Goal: Task Accomplishment & Management: Manage account settings

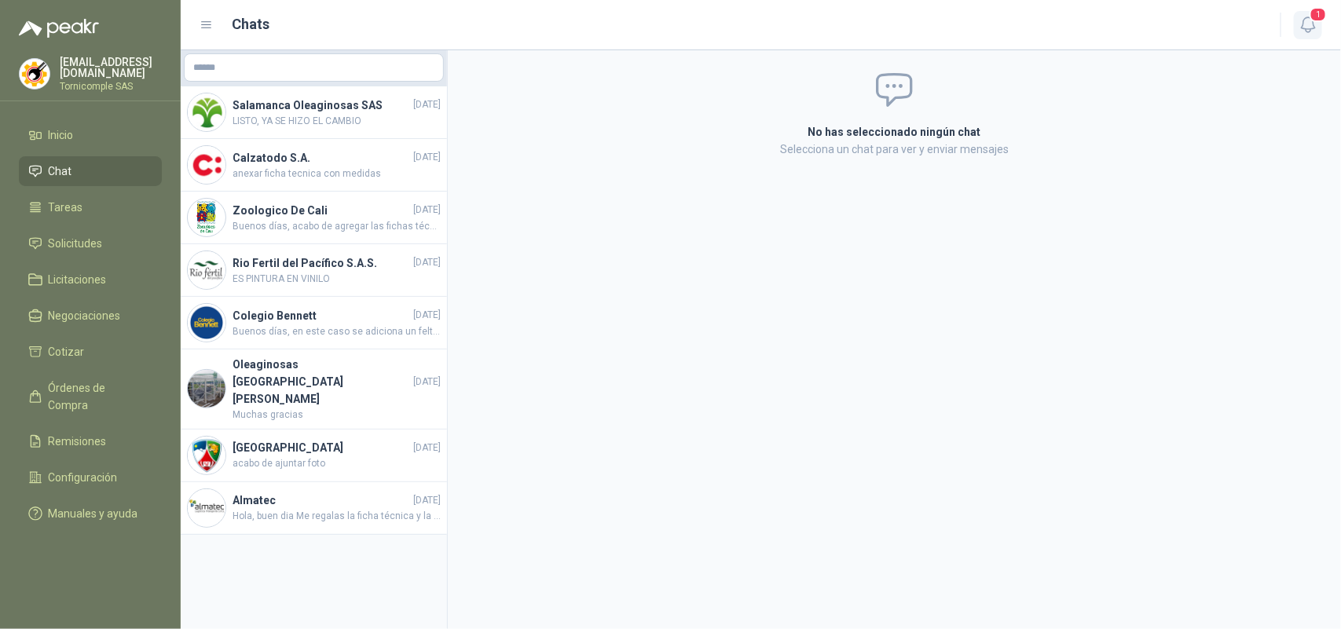
click at [1315, 28] on icon "button" at bounding box center [1307, 24] width 13 height 15
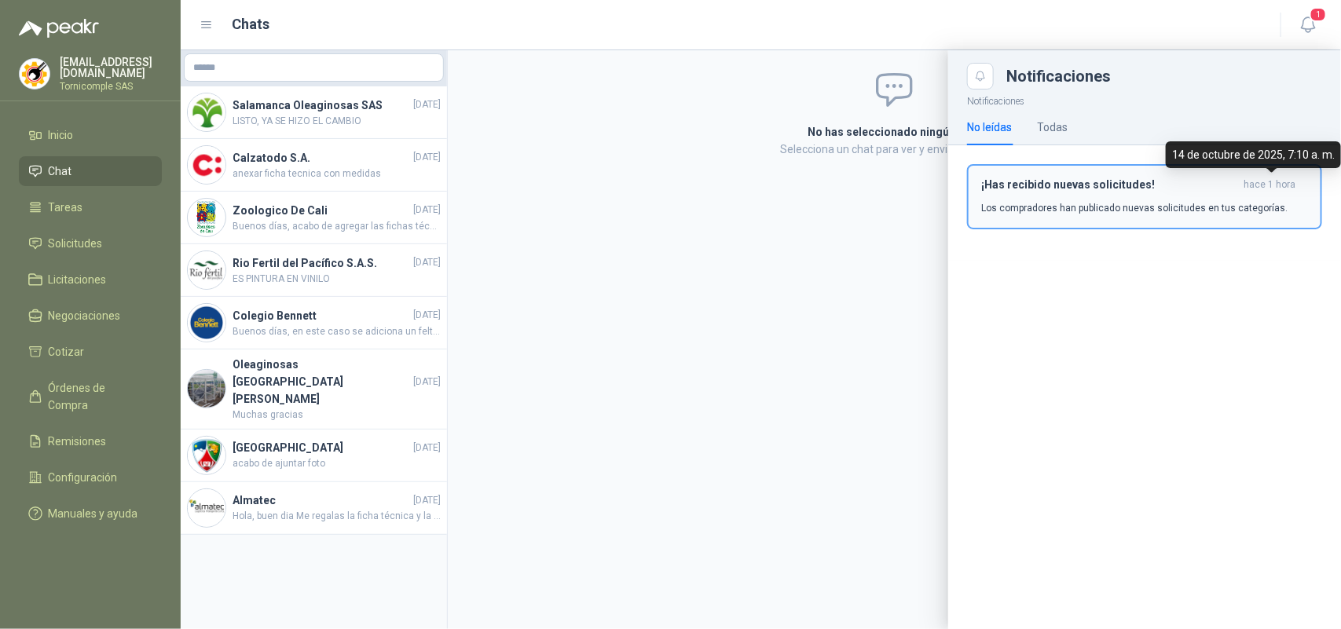
click at [1259, 190] on span "hace 1 hora" at bounding box center [1270, 184] width 52 height 13
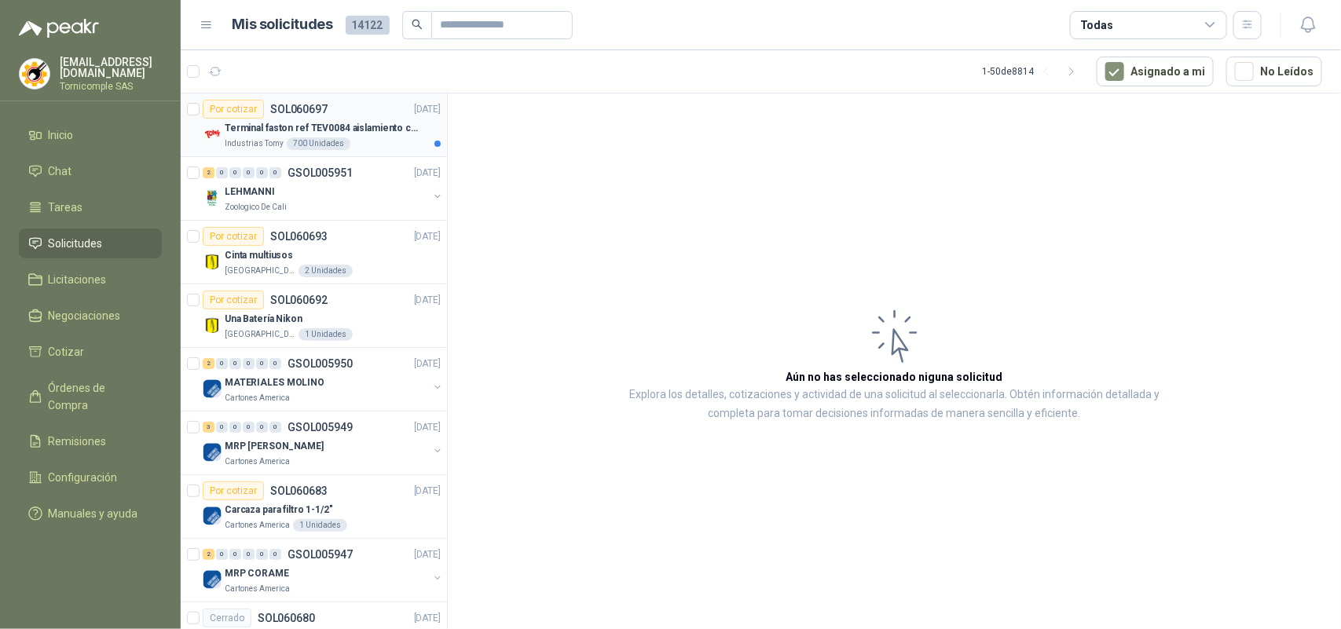
click at [354, 144] on div "Industrias Tomy 700 Unidades" at bounding box center [333, 144] width 216 height 13
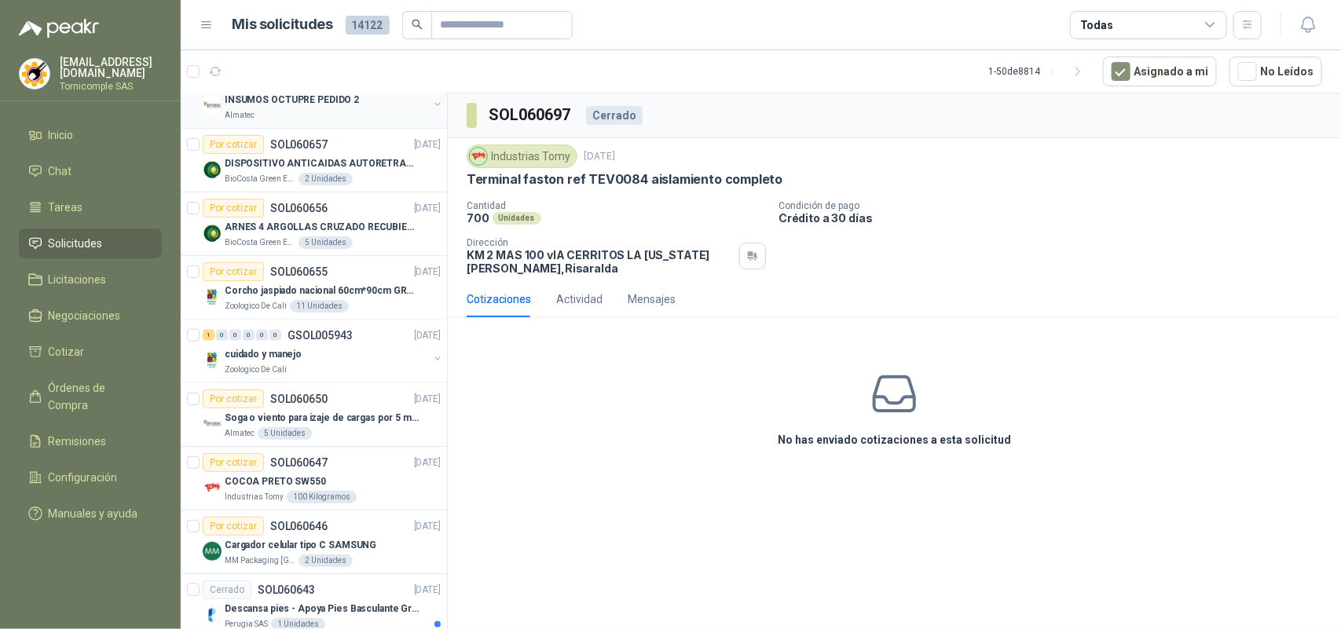
scroll to position [982, 0]
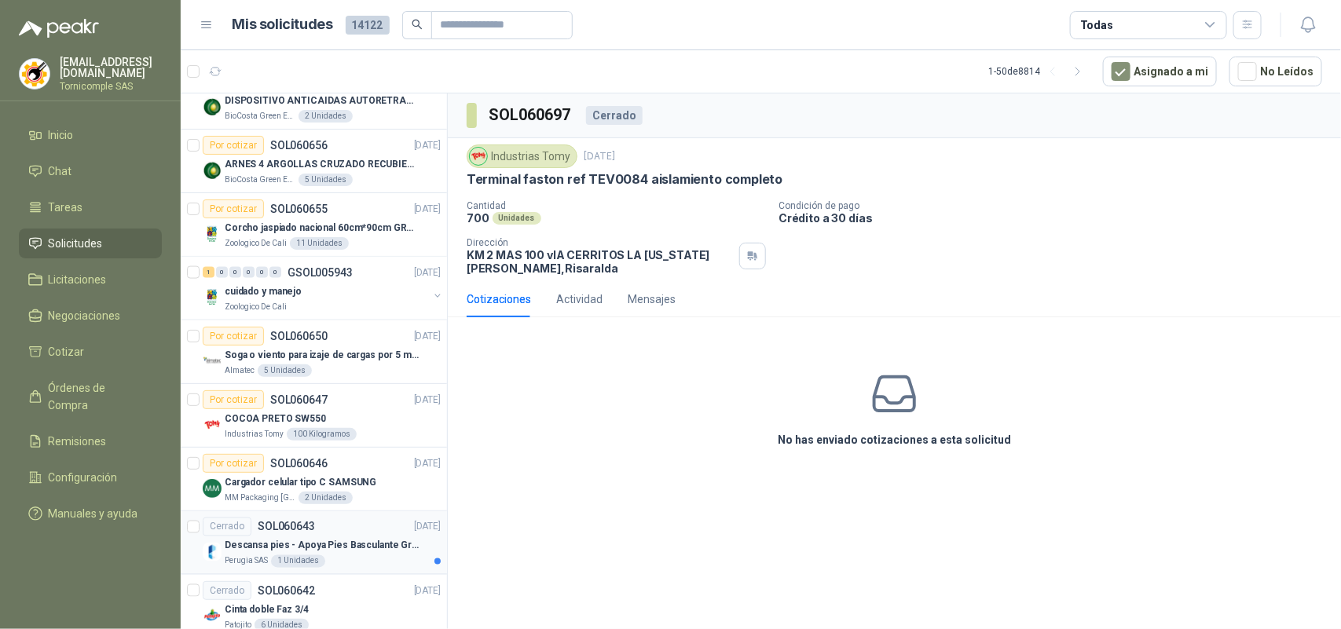
click at [369, 556] on div "Descansa pies - Apoya Pies Basculante Graduable Ergonómico" at bounding box center [333, 546] width 216 height 19
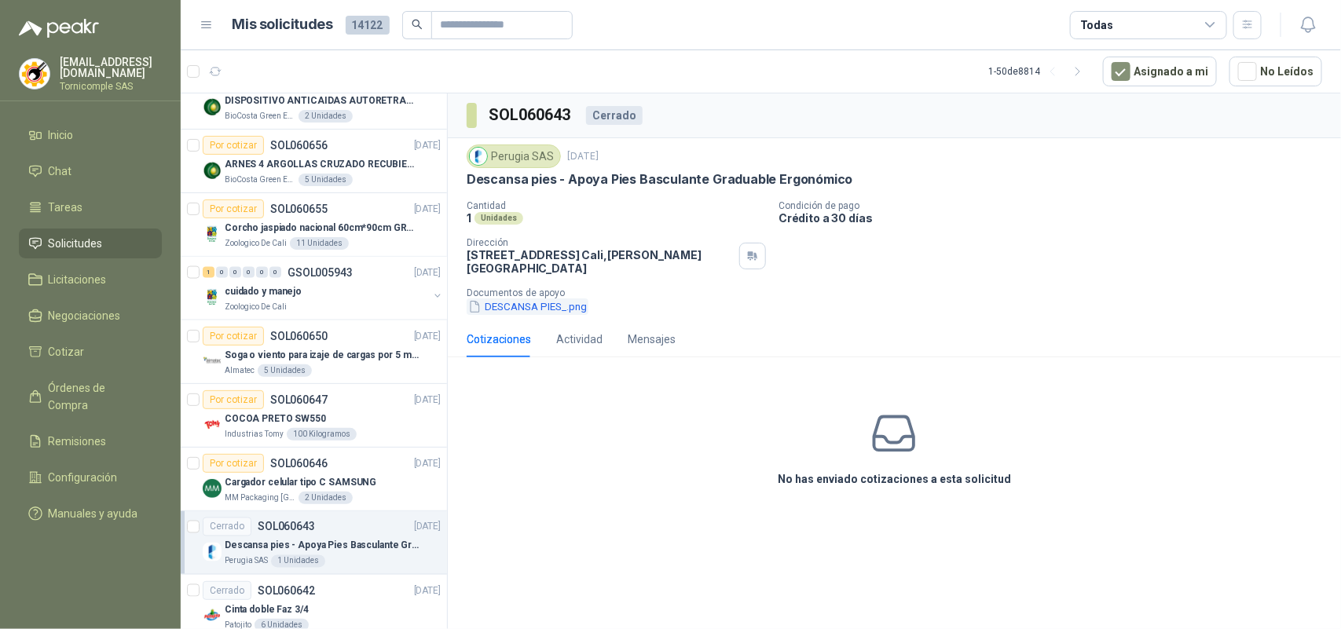
click at [578, 299] on button "DESCANSA PIES_.png" at bounding box center [528, 307] width 122 height 17
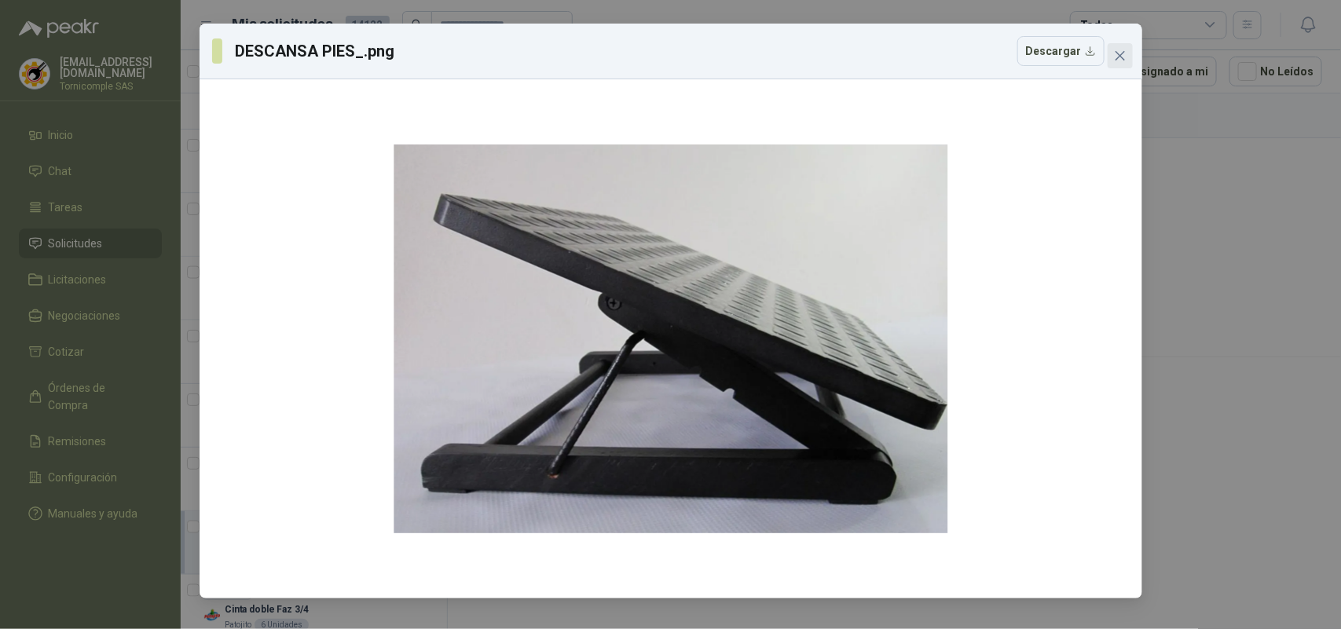
click at [1124, 53] on icon "close" at bounding box center [1120, 56] width 13 height 13
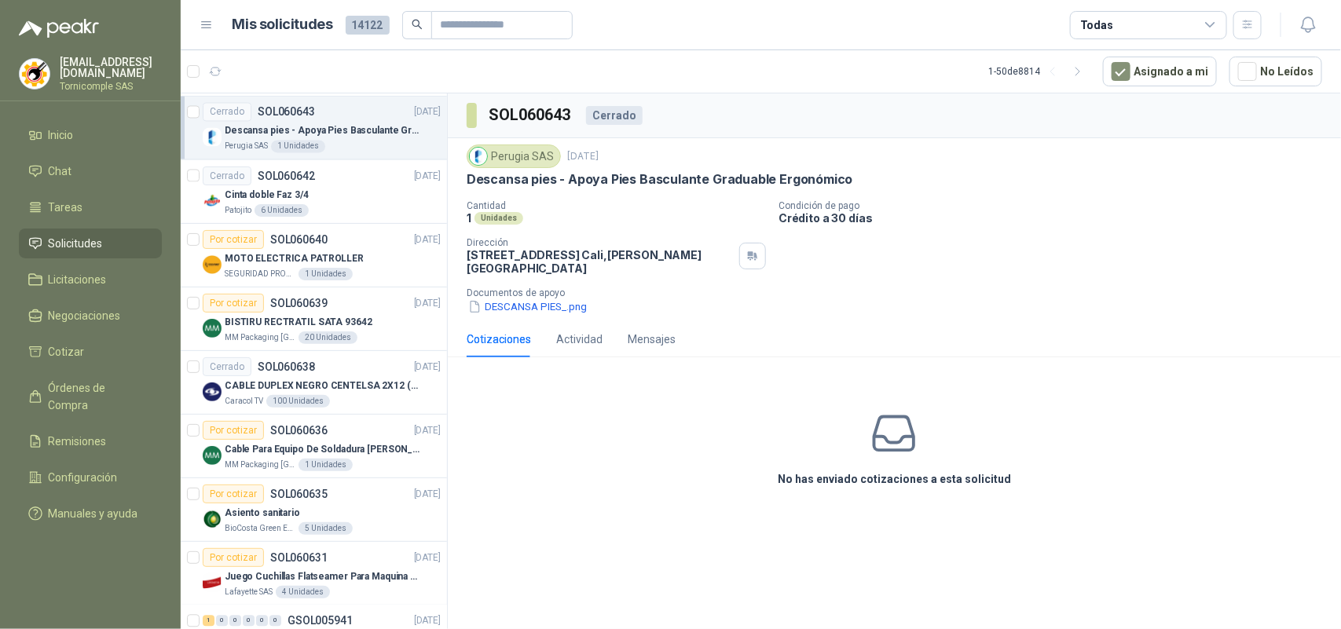
scroll to position [1473, 0]
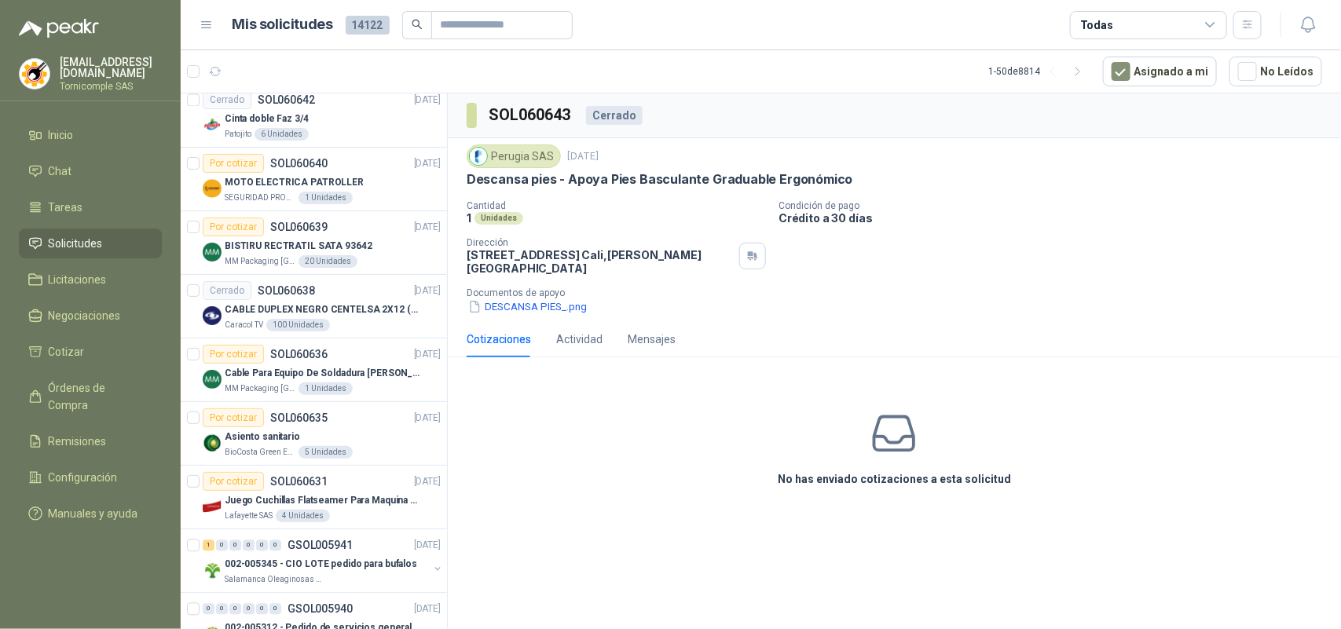
click at [372, 391] on div "MM Packaging [GEOGRAPHIC_DATA] 1 Unidades" at bounding box center [333, 389] width 216 height 13
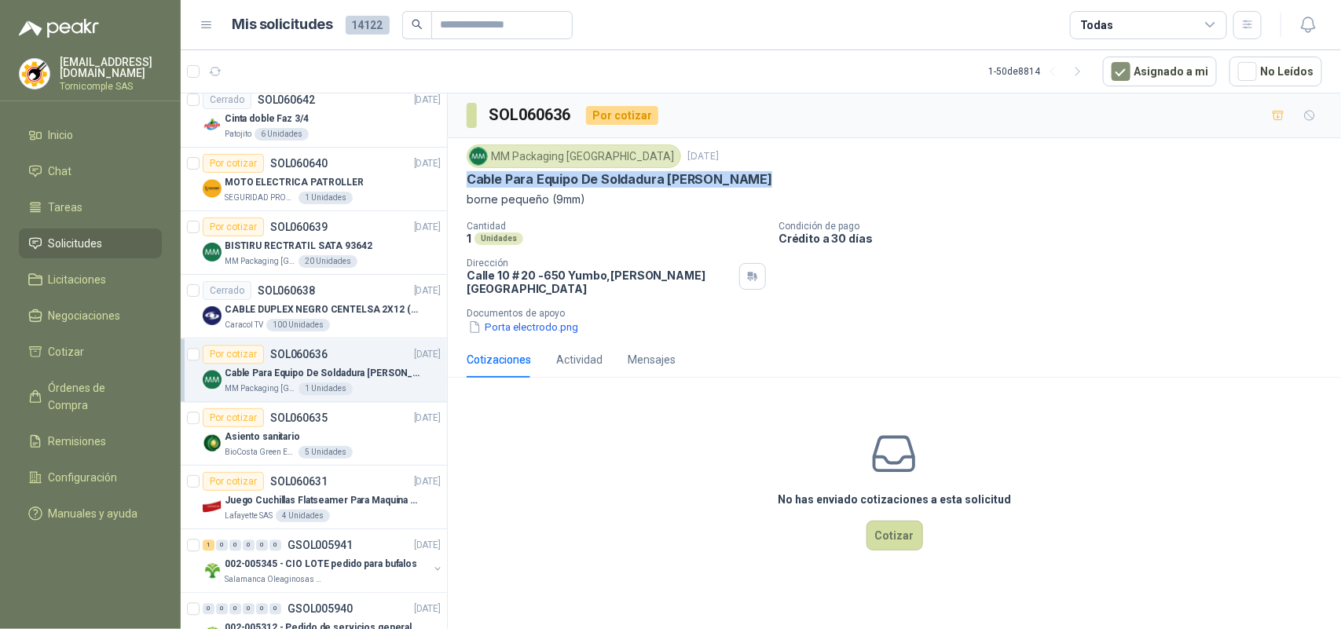
drag, startPoint x: 478, startPoint y: 182, endPoint x: 767, endPoint y: 183, distance: 289.2
click at [767, 183] on div "MM Packaging [GEOGRAPHIC_DATA] [DATE] Cable Para Equipo De Soldadura Borne Delg…" at bounding box center [894, 240] width 893 height 204
click at [501, 319] on button "Porta electrodo.png" at bounding box center [523, 327] width 113 height 17
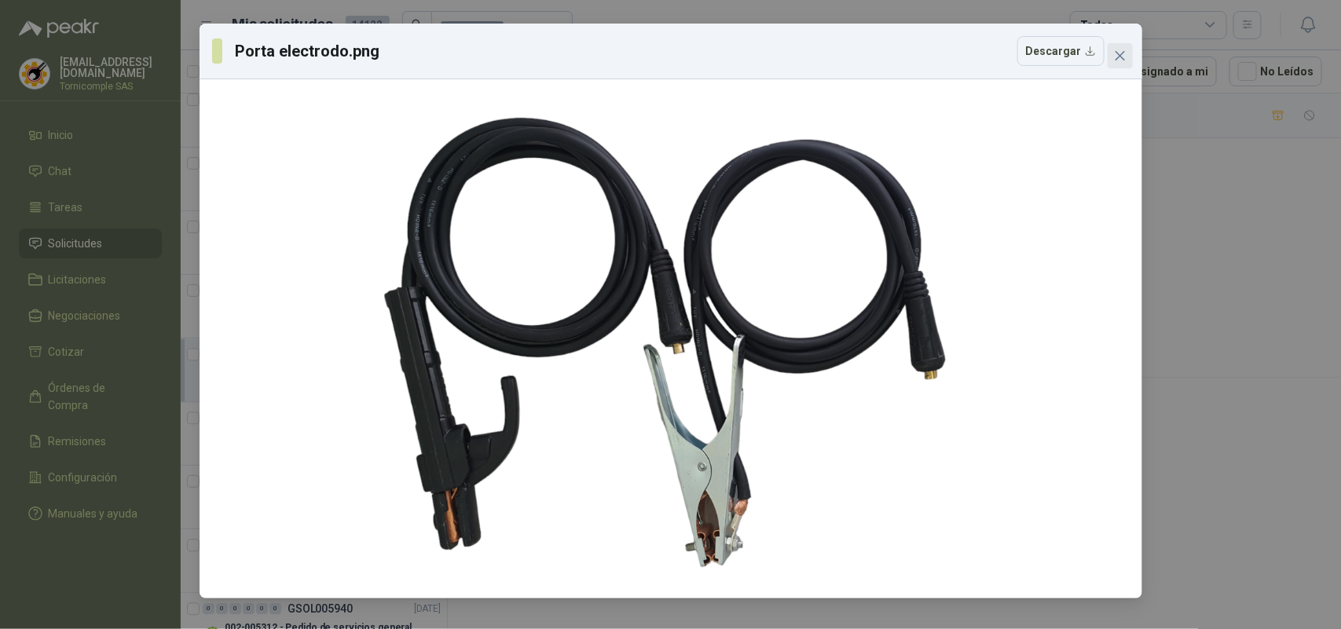
click at [1118, 57] on icon "close" at bounding box center [1119, 55] width 9 height 9
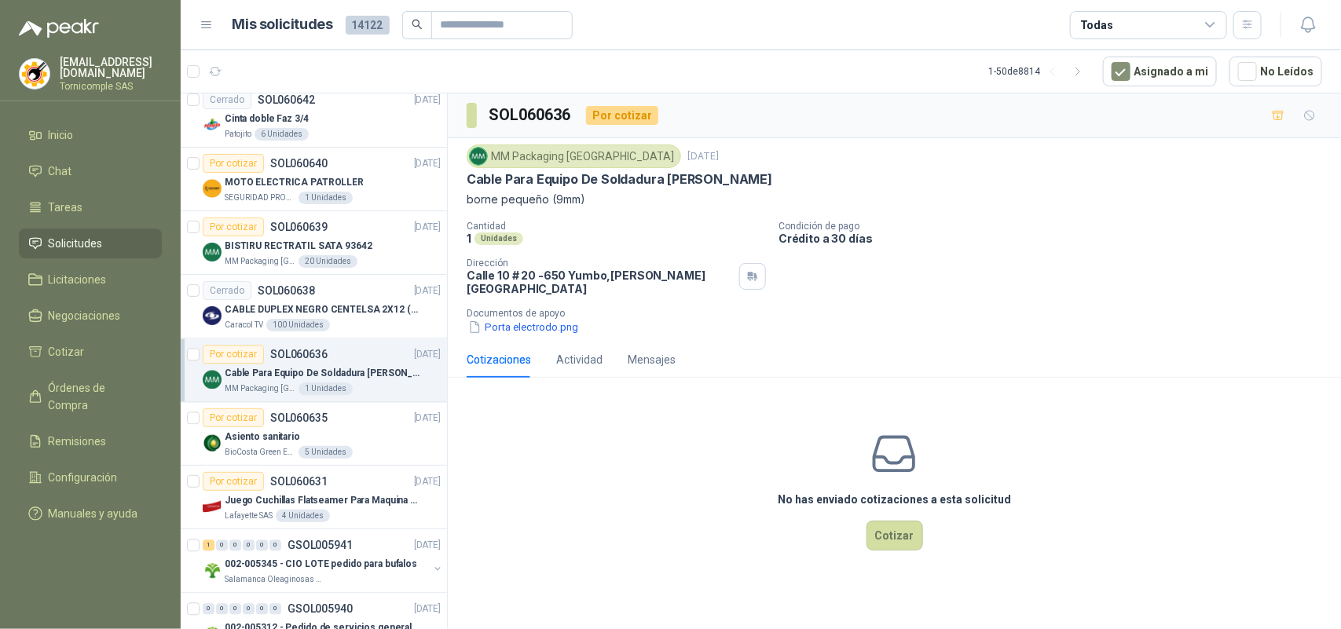
click at [596, 208] on p "borne pequeño (9mm)" at bounding box center [895, 199] width 856 height 17
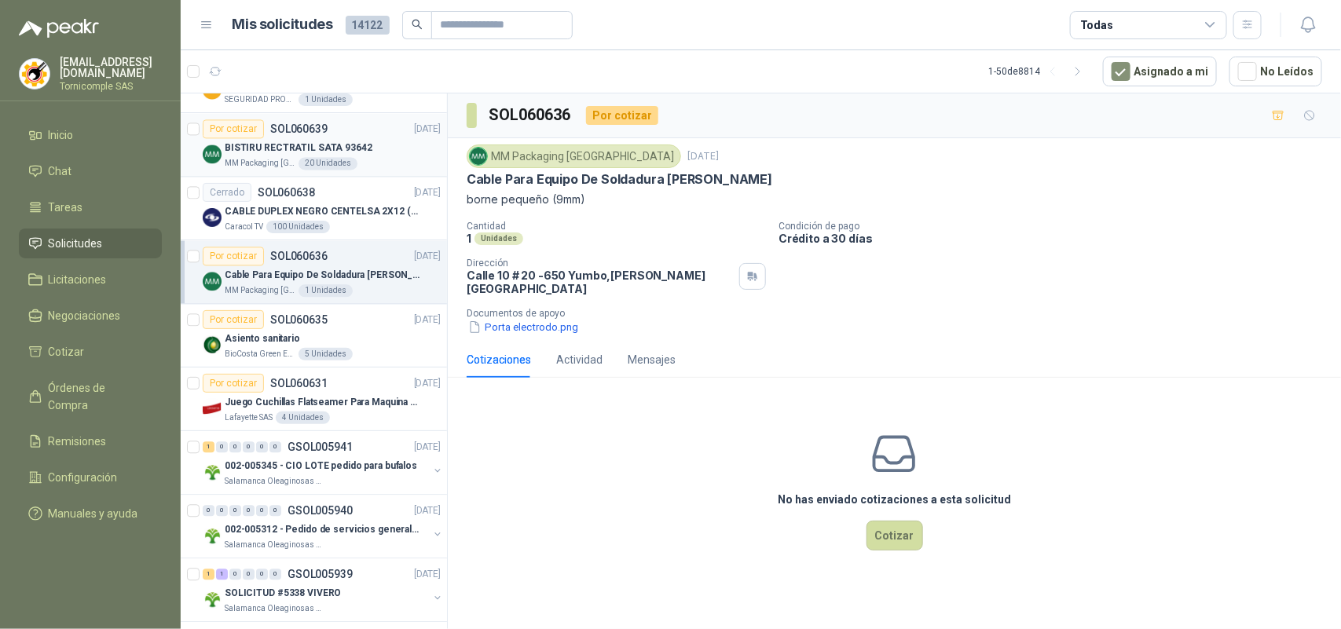
click at [320, 161] on div "20 Unidades" at bounding box center [328, 163] width 59 height 13
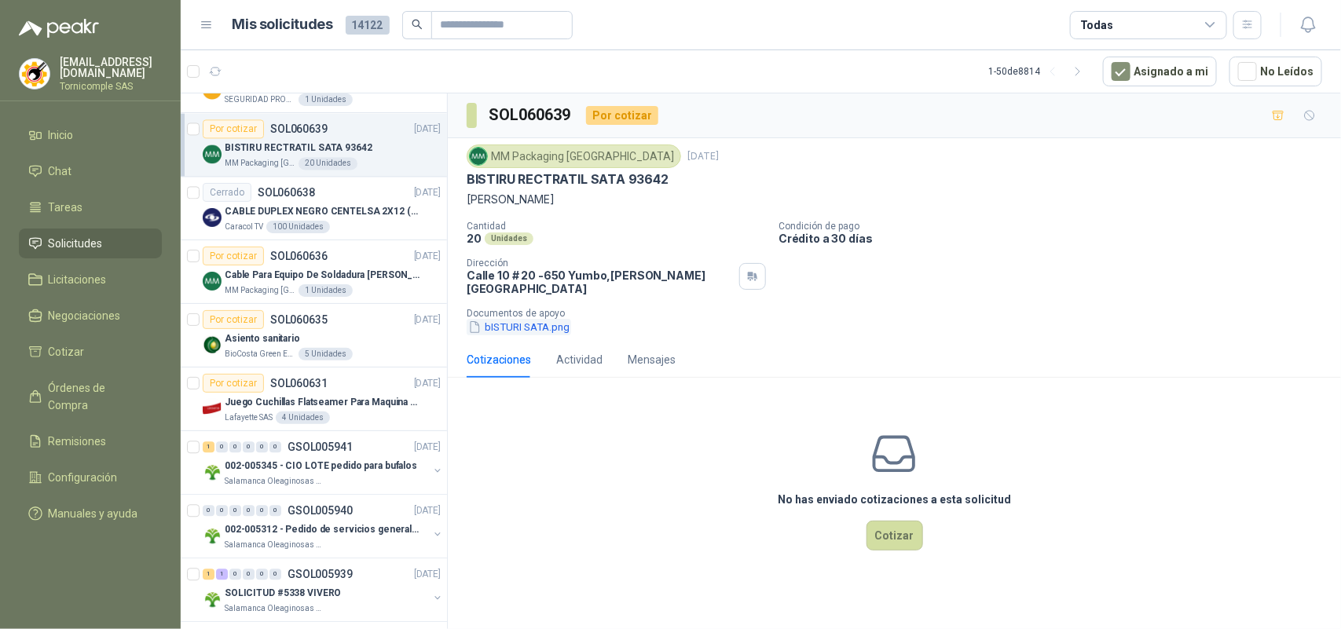
click at [503, 323] on button "bISTURI SATA.png" at bounding box center [519, 327] width 105 height 17
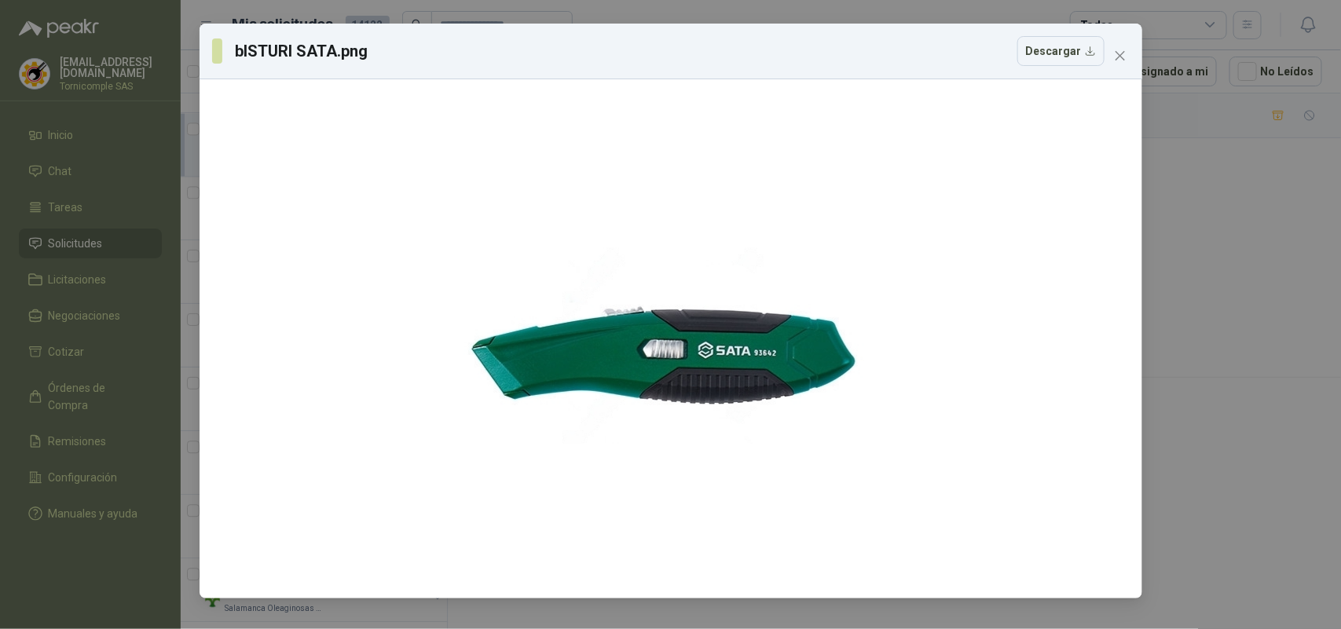
click at [1118, 38] on div "bISTURI SATA.png Descargar" at bounding box center [671, 51] width 918 height 30
drag, startPoint x: 1126, startPoint y: 53, endPoint x: 1011, endPoint y: 89, distance: 120.3
click at [1125, 53] on span "Close" at bounding box center [1120, 56] width 25 height 13
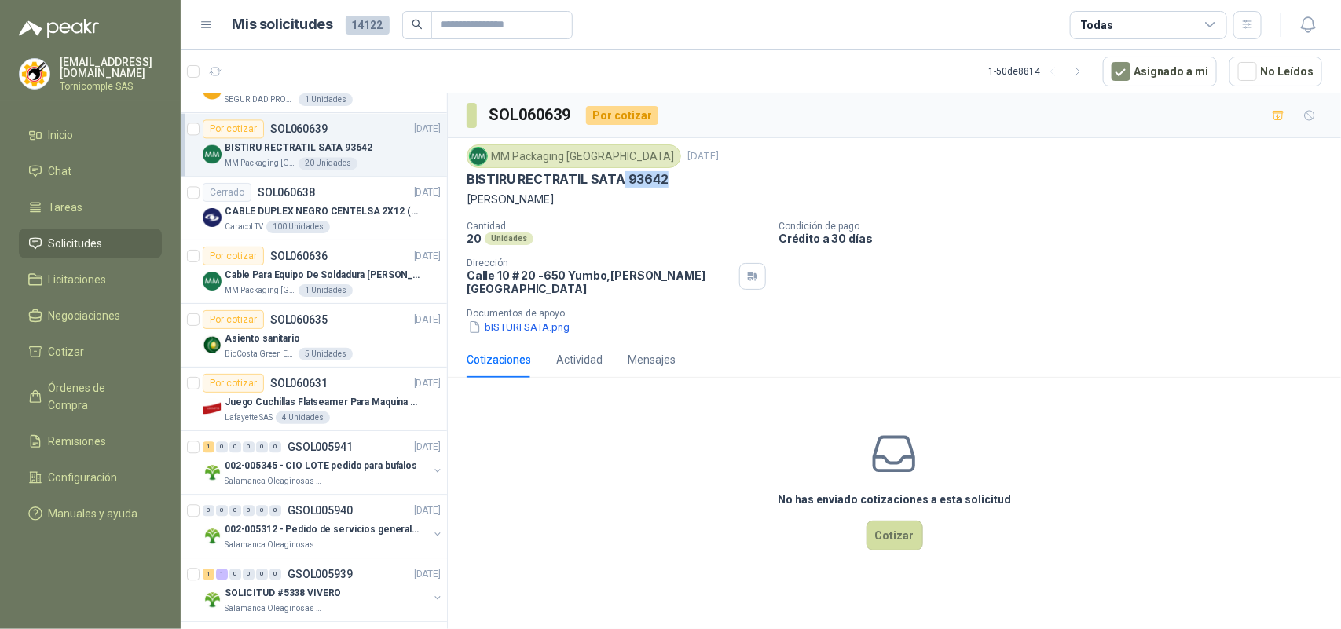
drag, startPoint x: 622, startPoint y: 178, endPoint x: 655, endPoint y: 177, distance: 33.0
click at [673, 178] on div "BISTIRU RECTRATIL SATA 93642" at bounding box center [895, 179] width 856 height 17
copy p "93642"
click at [99, 229] on link "Solicitudes" at bounding box center [90, 244] width 143 height 30
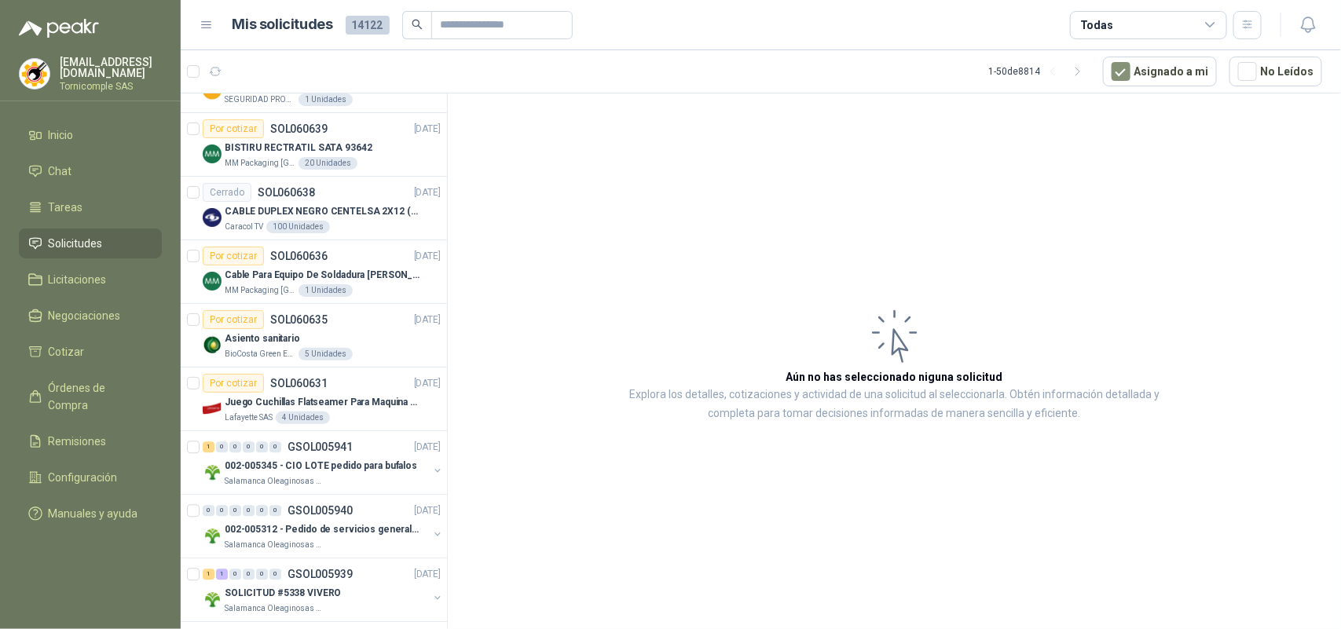
click at [72, 150] on ul "Inicio Chat Tareas Solicitudes Licitaciones Negociaciones Cotizar Órdenes de Co…" at bounding box center [90, 327] width 181 height 415
click at [68, 145] on link "Inicio" at bounding box center [90, 135] width 143 height 30
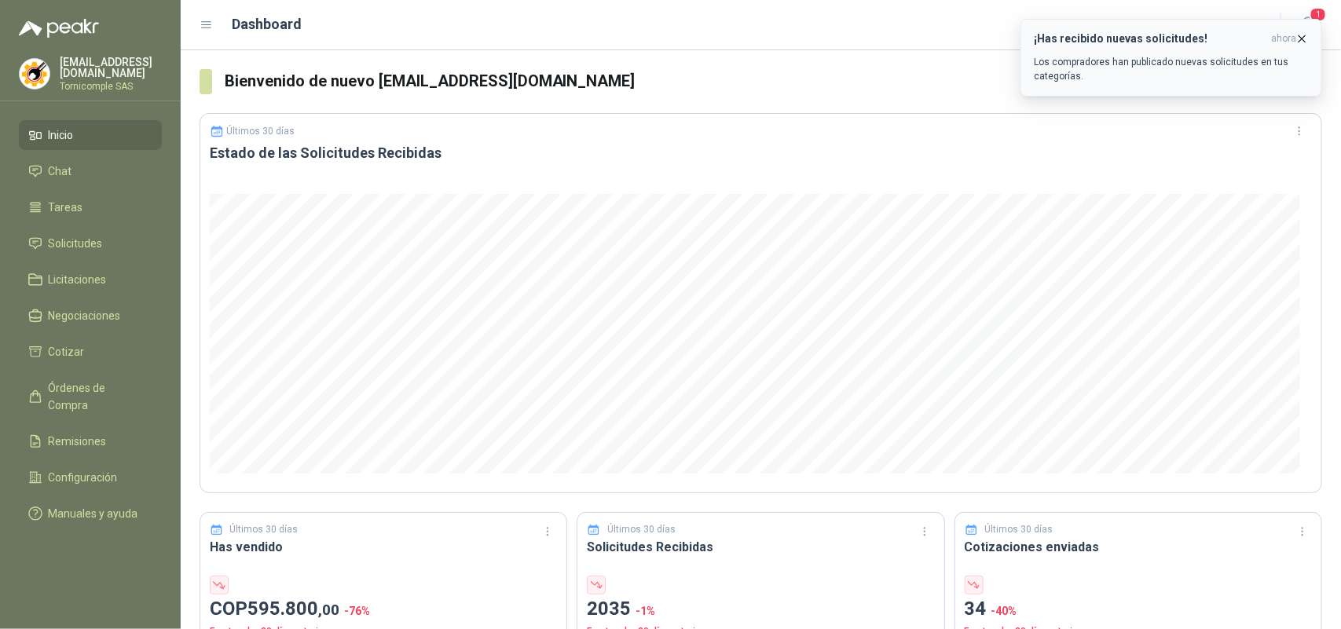
click at [1299, 29] on button "¡Has recibido nuevas solicitudes! ahora Los compradores han publicado nuevas so…" at bounding box center [1172, 58] width 302 height 78
